Goal: Find contact information: Find contact information

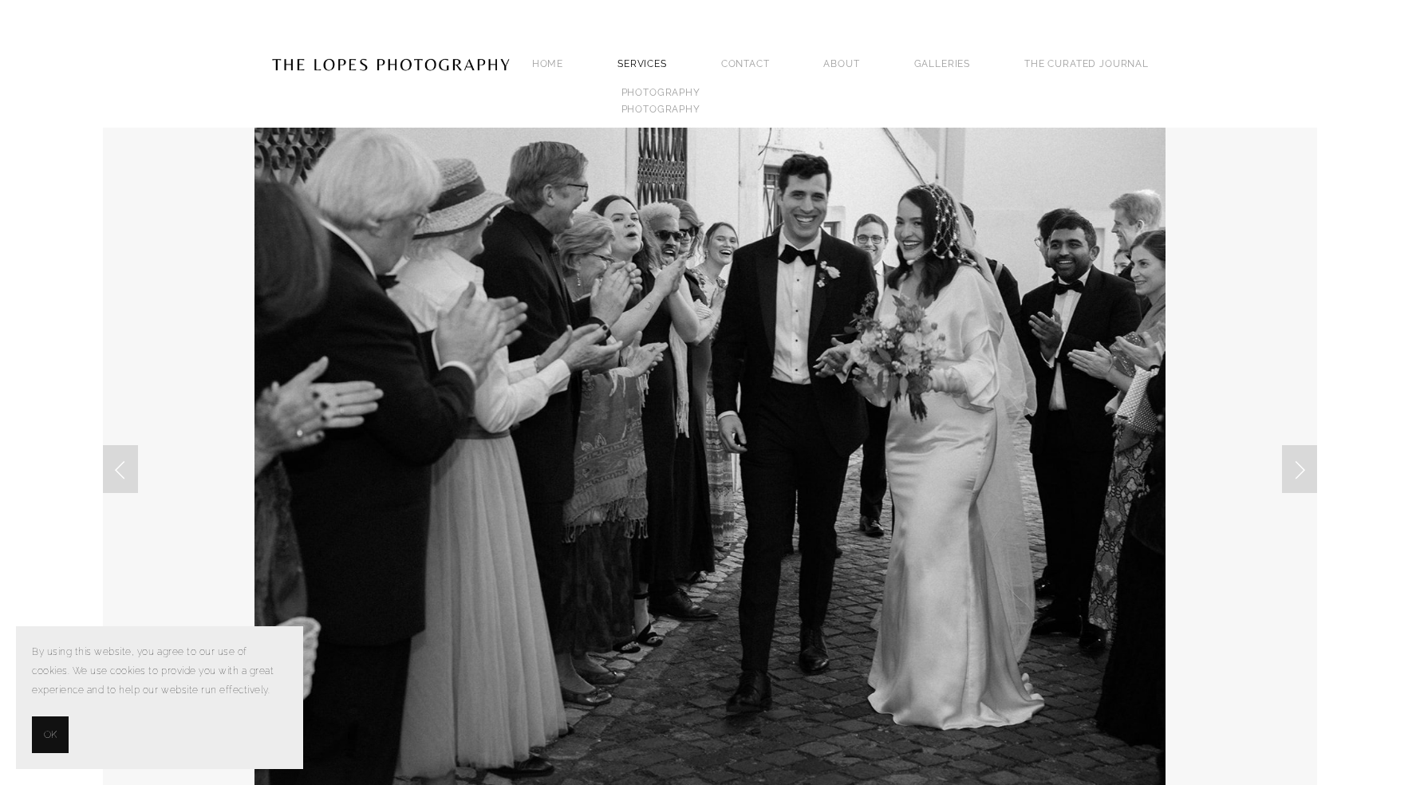
click at [667, 58] on link "SERVICES" at bounding box center [641, 63] width 49 height 11
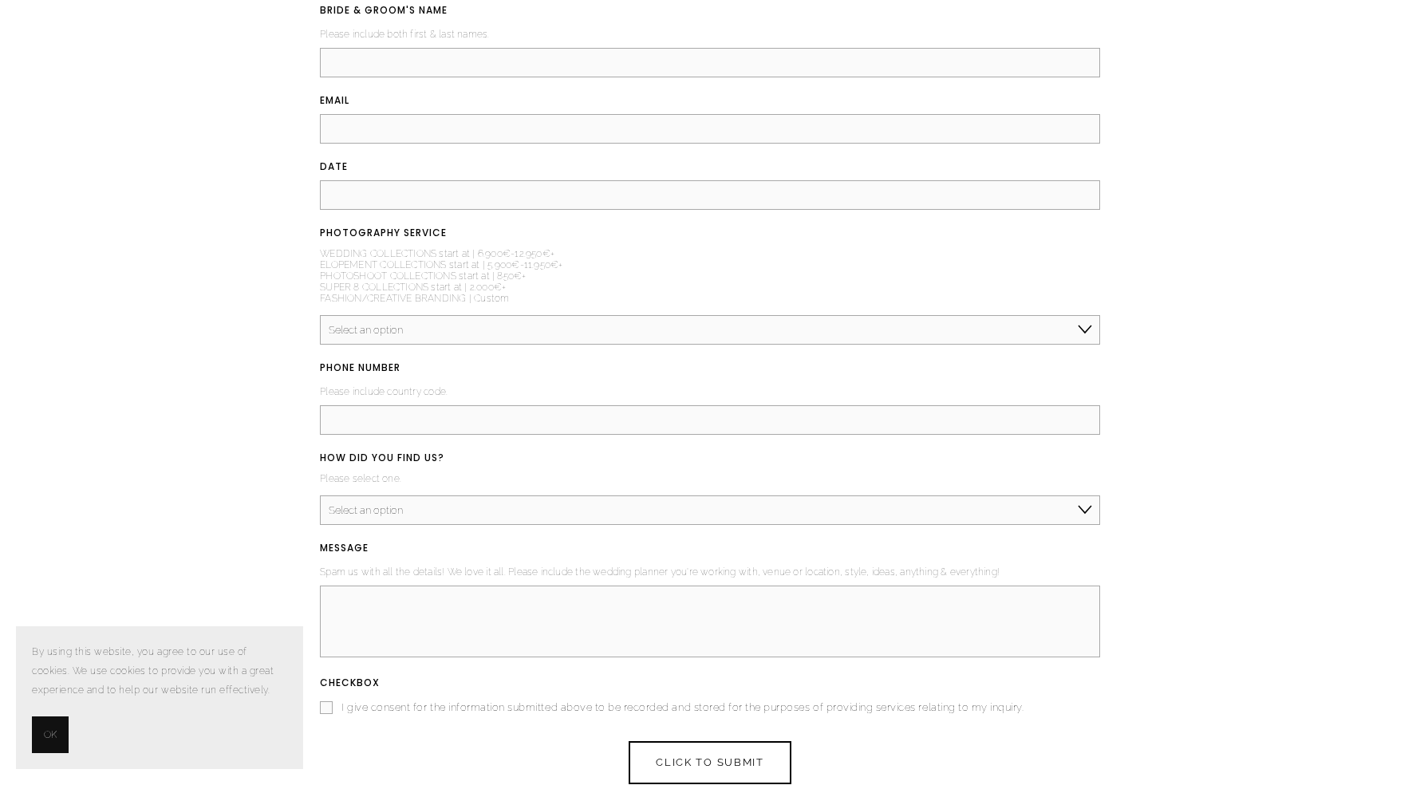
scroll to position [2119, 0]
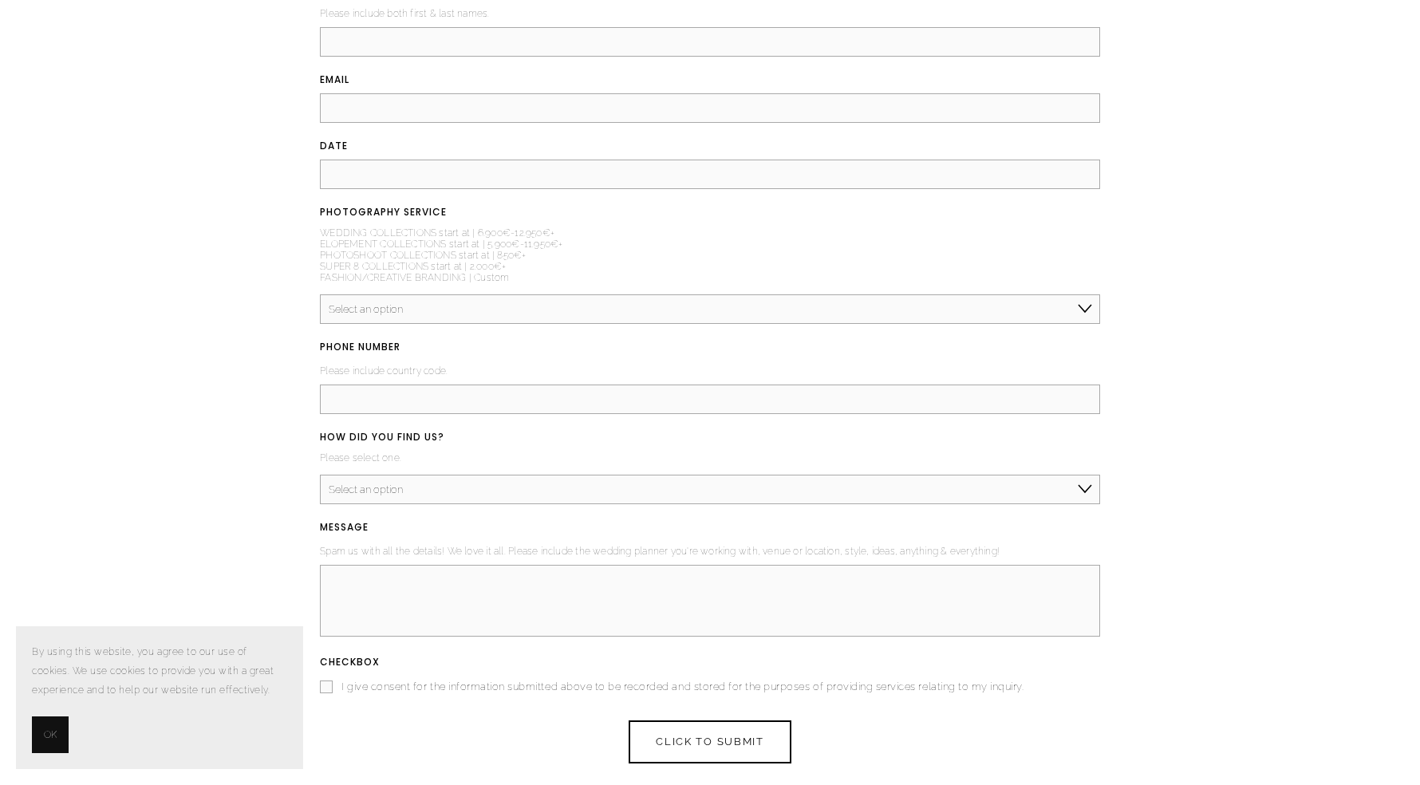
click at [680, 310] on select "Select an option Elopement, Civil or Micro Wedding | Less than 50 guests Mid-Si…" at bounding box center [710, 309] width 780 height 30
select select "Mid-Size Wedding | 50-200 guests"
click at [320, 300] on select "Select an option Elopement, Civil or Micro Wedding | Less than 50 guests Mid-Si…" at bounding box center [710, 309] width 780 height 30
click at [651, 410] on input "PHONE NUMBER (required)" at bounding box center [710, 399] width 780 height 30
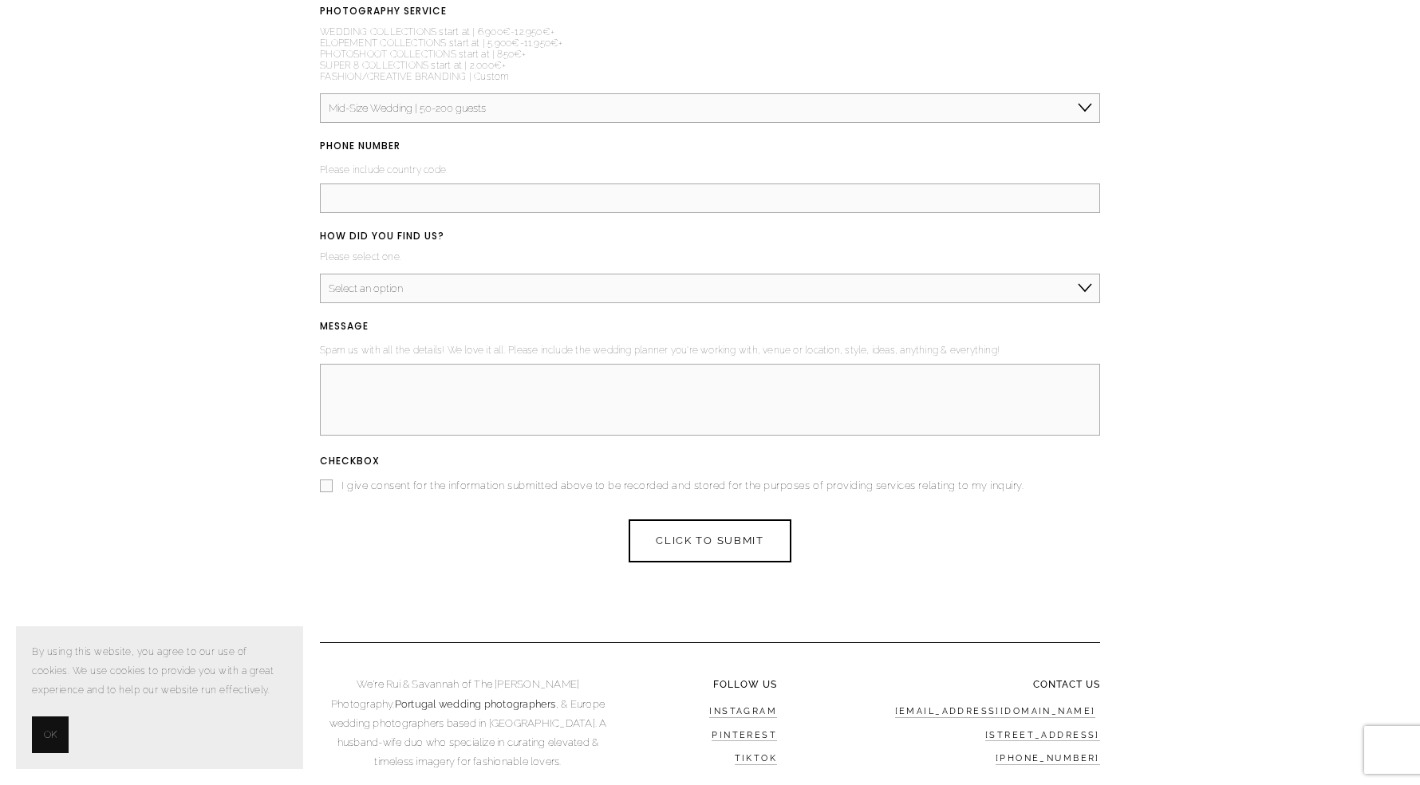
scroll to position [2416, 0]
